Goal: Task Accomplishment & Management: Complete application form

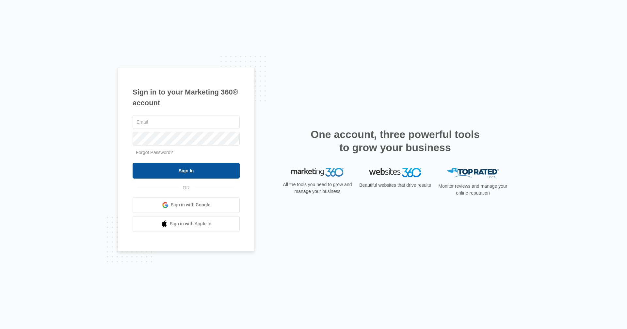
type input "[EMAIL_ADDRESS][DOMAIN_NAME]"
click at [185, 171] on input "Sign In" at bounding box center [186, 171] width 107 height 16
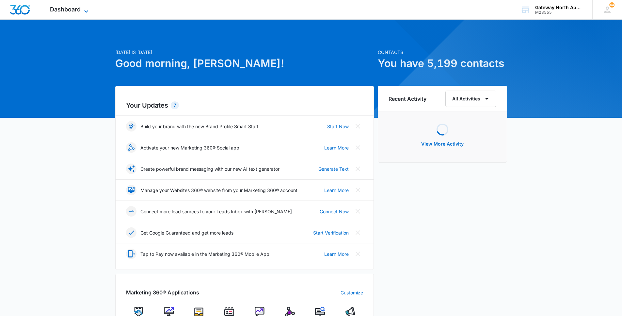
click at [79, 11] on span "Dashboard" at bounding box center [65, 9] width 31 height 7
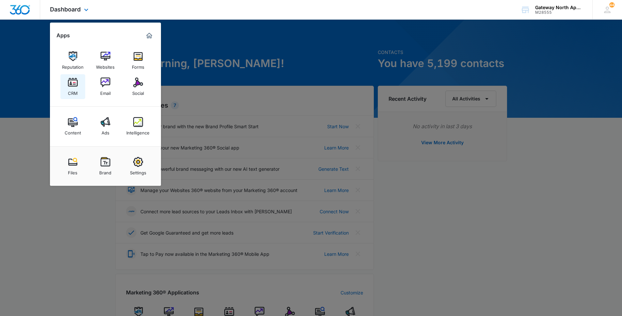
click at [76, 84] on img at bounding box center [73, 82] width 10 height 10
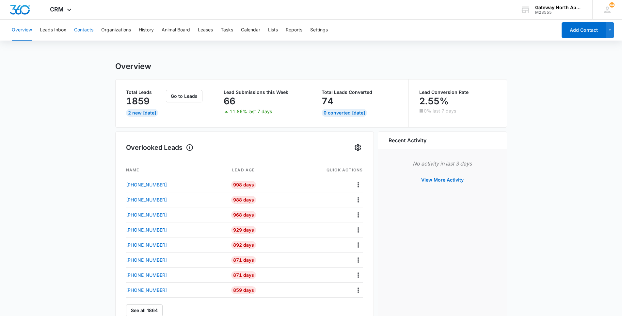
click at [89, 34] on button "Contacts" at bounding box center [83, 30] width 19 height 21
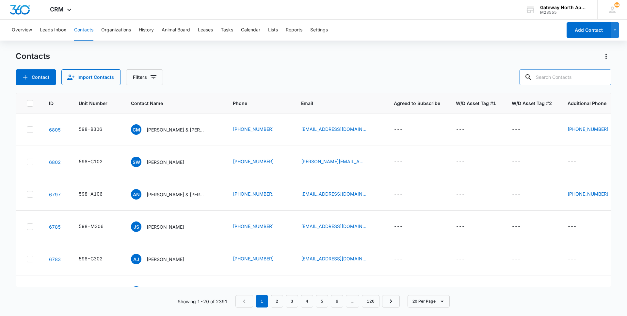
click at [542, 77] on input "text" at bounding box center [566, 77] width 92 height 16
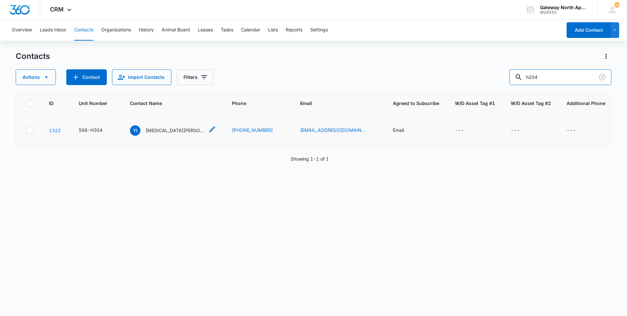
type input "h204"
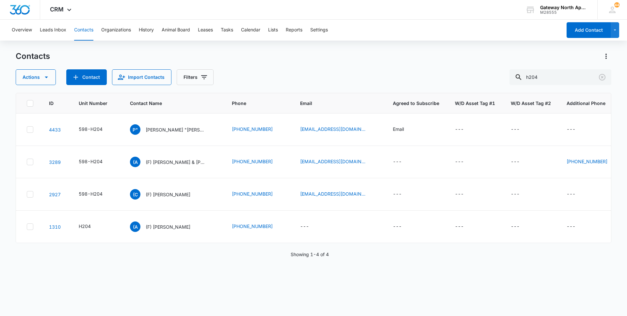
click at [188, 129] on p "[PERSON_NAME] "[PERSON_NAME]" [PERSON_NAME]" at bounding box center [175, 129] width 59 height 7
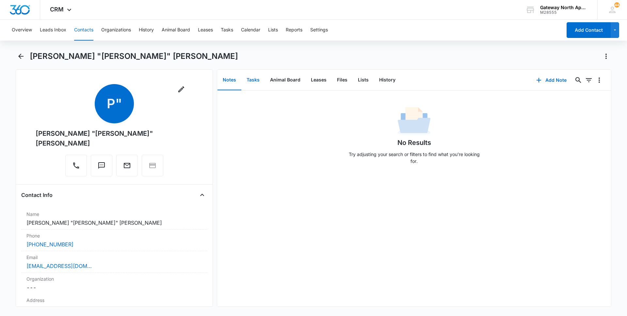
click at [255, 76] on button "Tasks" at bounding box center [253, 80] width 24 height 20
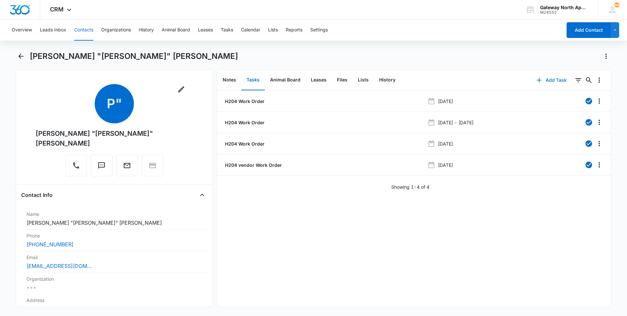
click at [549, 78] on button "Add Task" at bounding box center [551, 80] width 43 height 16
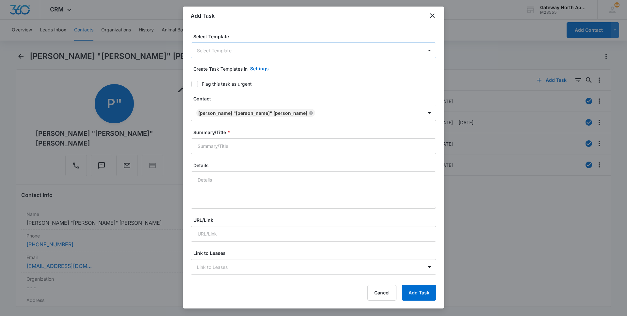
click at [244, 56] on body "CRM Apps Reputation Websites Forms CRM Email Social Content Ads Intelligence Fi…" at bounding box center [313, 158] width 627 height 316
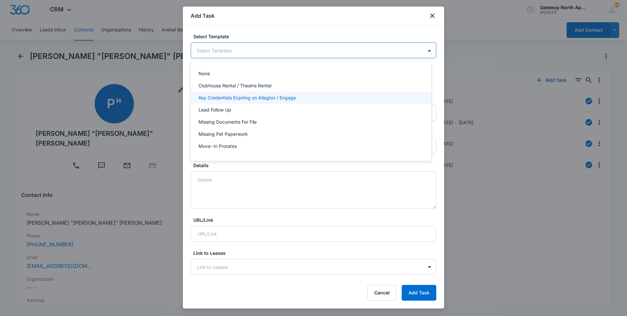
scroll to position [58, 0]
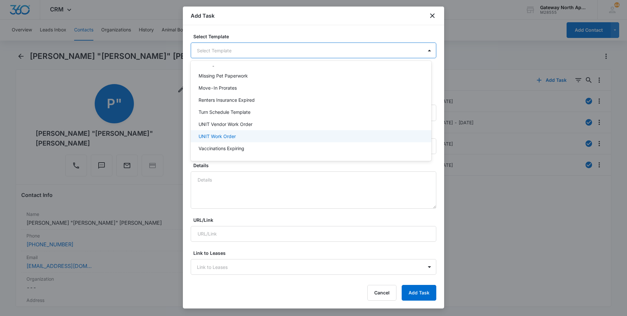
click at [230, 138] on p "UNIT Work Order" at bounding box center [217, 136] width 37 height 7
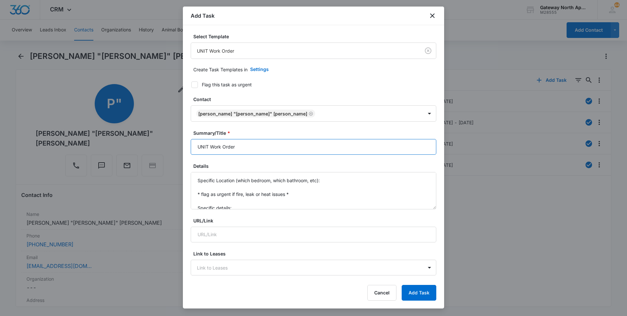
drag, startPoint x: 210, startPoint y: 147, endPoint x: 173, endPoint y: 147, distance: 37.3
click at [173, 147] on body "CRM Apps Reputation Websites Forms CRM Email Social Content Ads Intelligence Fi…" at bounding box center [313, 158] width 627 height 316
type input "H204 Work Order"
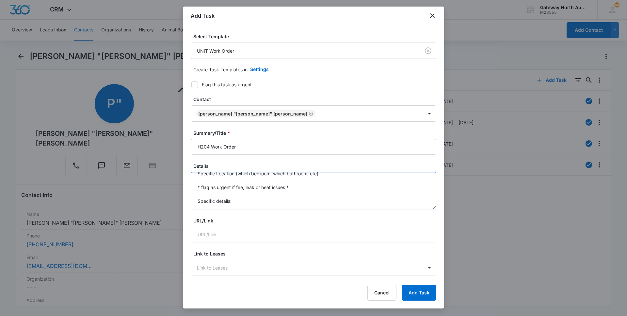
scroll to position [0, 0]
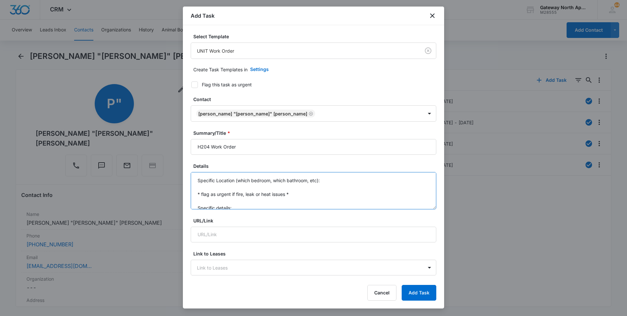
drag, startPoint x: 234, startPoint y: 206, endPoint x: 183, endPoint y: 173, distance: 60.9
click at [183, 173] on div "Select Template UNIT Work Order Create Task Templates in Settings Flag this tas…" at bounding box center [313, 151] width 261 height 253
click at [305, 187] on textarea "Called and said she thinks the unit above her has a leak, bathroom ceiling bubb…" at bounding box center [314, 190] width 246 height 37
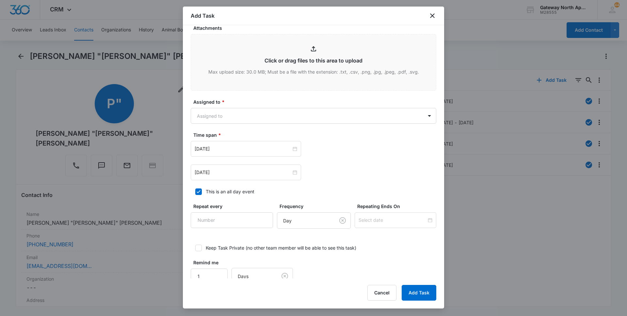
scroll to position [335, 0]
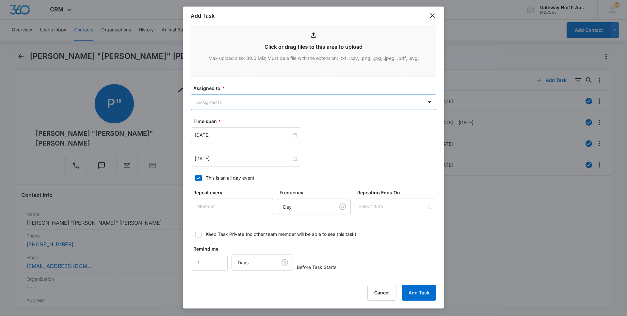
type textarea "Called and said she thinks the unit above her has a leak, bathroom ceiling bubb…"
click at [253, 103] on body "CRM Apps Reputation Websites Forms CRM Email Social Content Ads Intelligence Fi…" at bounding box center [313, 158] width 627 height 316
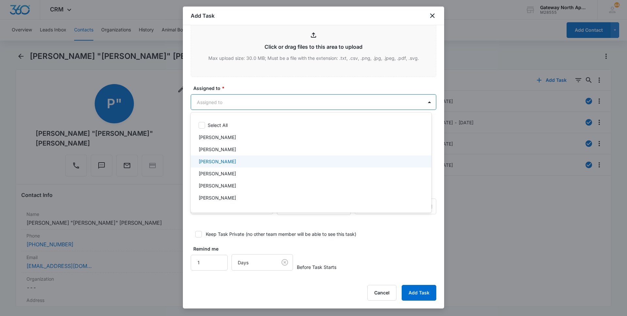
click at [223, 161] on p "[PERSON_NAME]" at bounding box center [218, 161] width 38 height 7
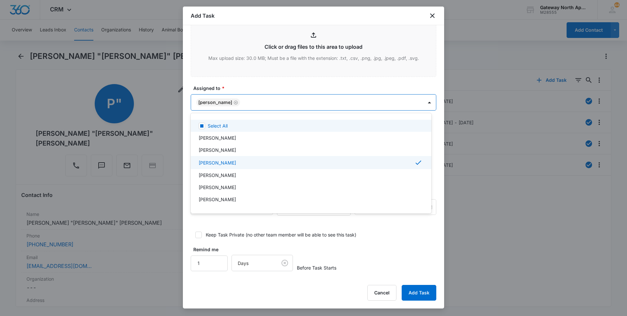
click at [283, 105] on div at bounding box center [313, 158] width 627 height 316
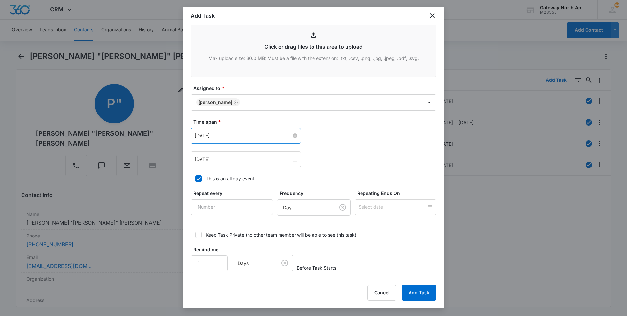
click at [243, 138] on input "[DATE]" at bounding box center [243, 135] width 97 height 7
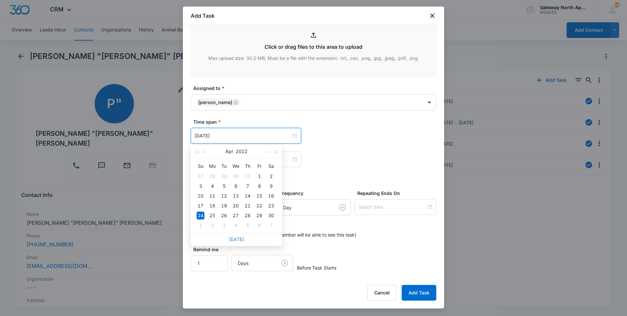
click at [236, 241] on link "[DATE]" at bounding box center [236, 239] width 15 height 6
type input "[DATE]"
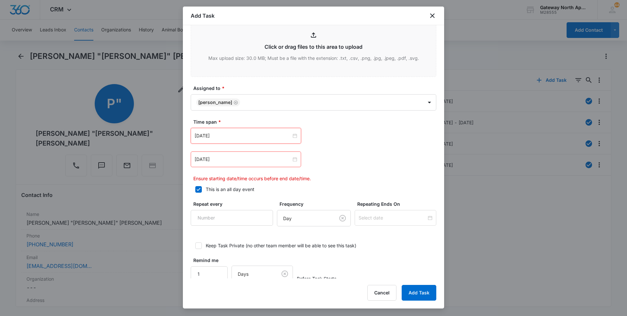
click at [262, 164] on div "[DATE]" at bounding box center [246, 159] width 110 height 16
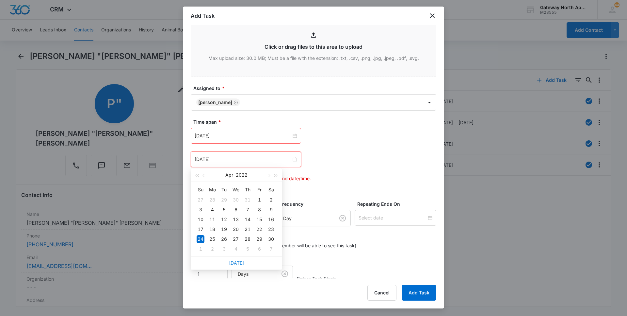
click at [235, 260] on link "[DATE]" at bounding box center [236, 263] width 15 height 6
type input "[DATE]"
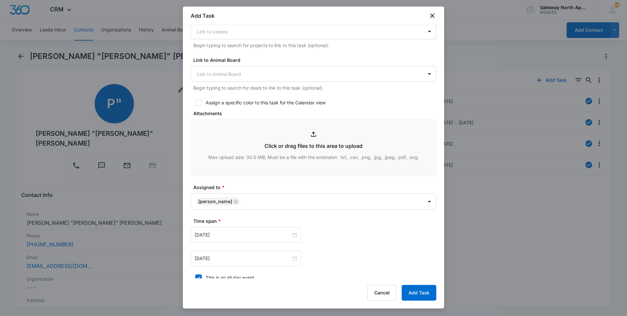
scroll to position [237, 0]
click at [416, 291] on button "Add Task" at bounding box center [419, 293] width 35 height 16
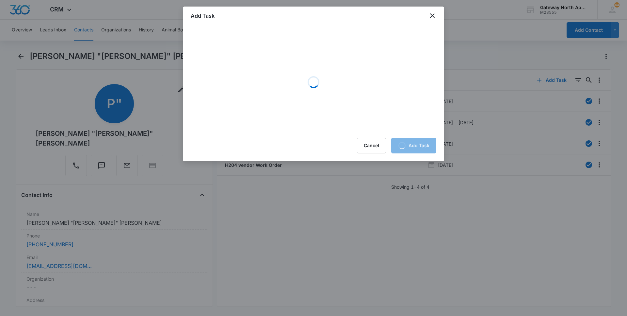
scroll to position [0, 0]
